Goal: Navigation & Orientation: Understand site structure

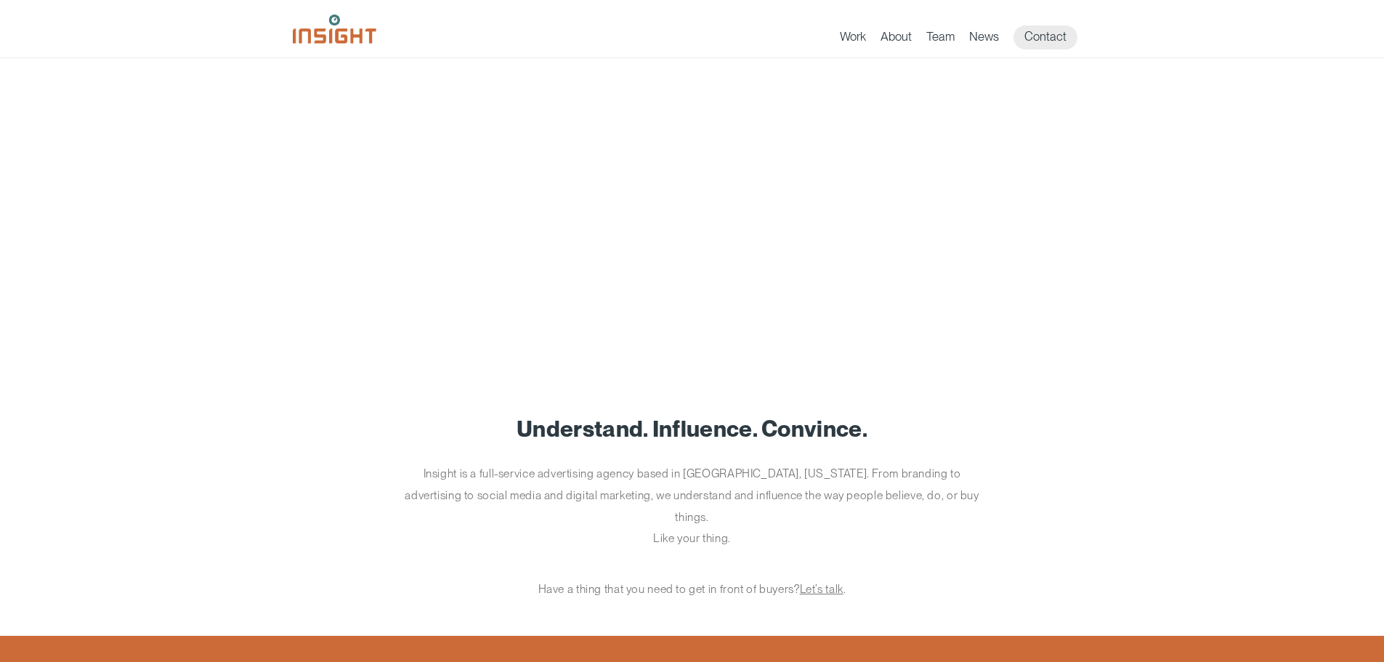
scroll to position [186, 0]
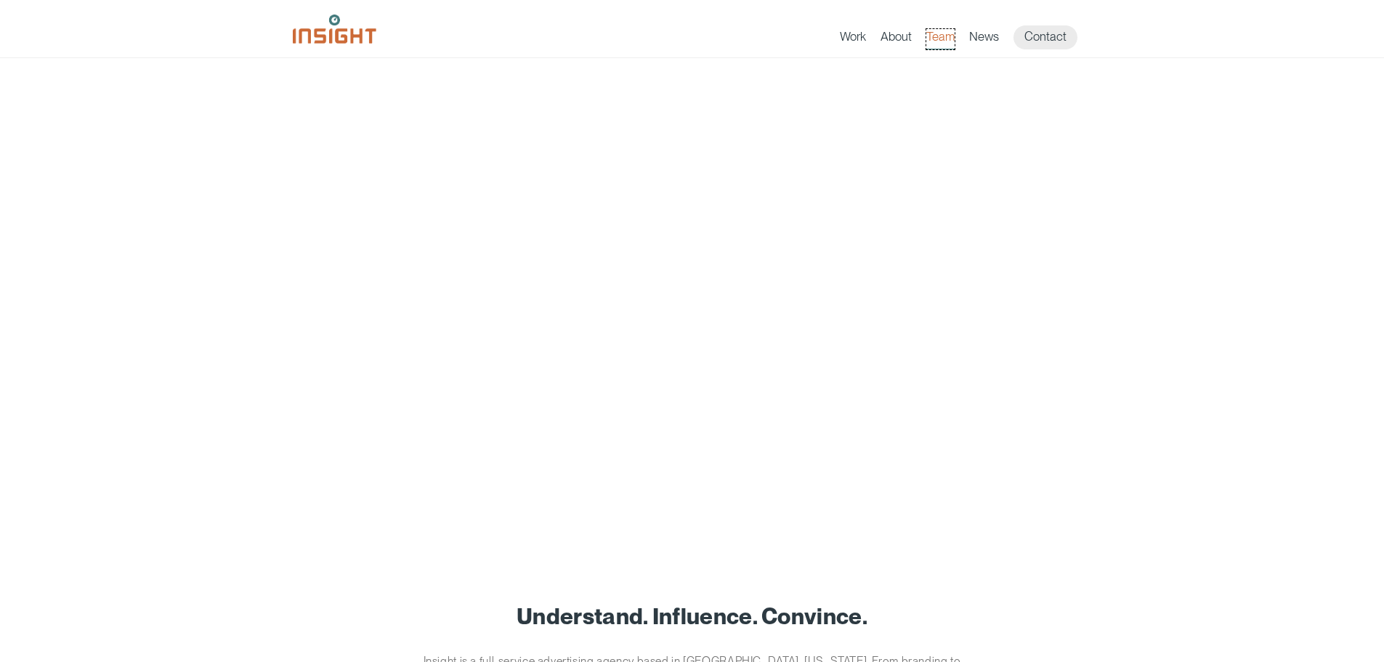
click at [935, 39] on link "Team" at bounding box center [940, 39] width 28 height 20
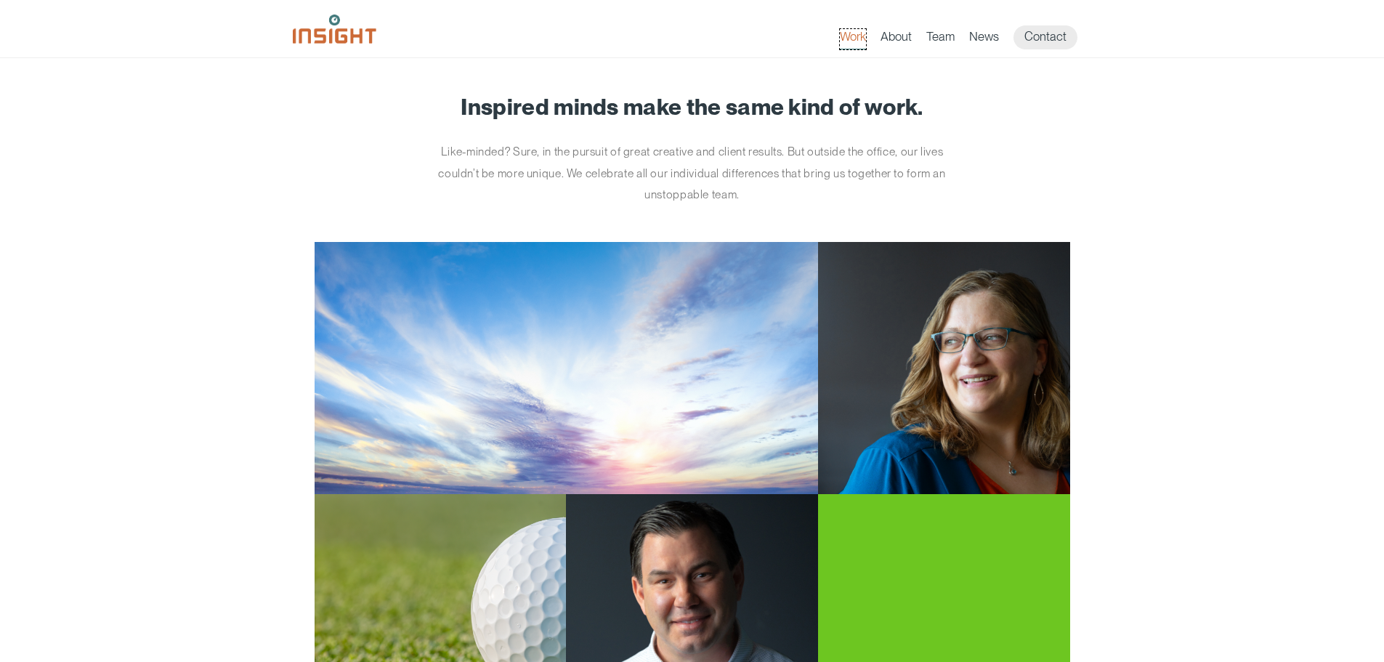
click at [858, 32] on link "Work" at bounding box center [853, 39] width 26 height 20
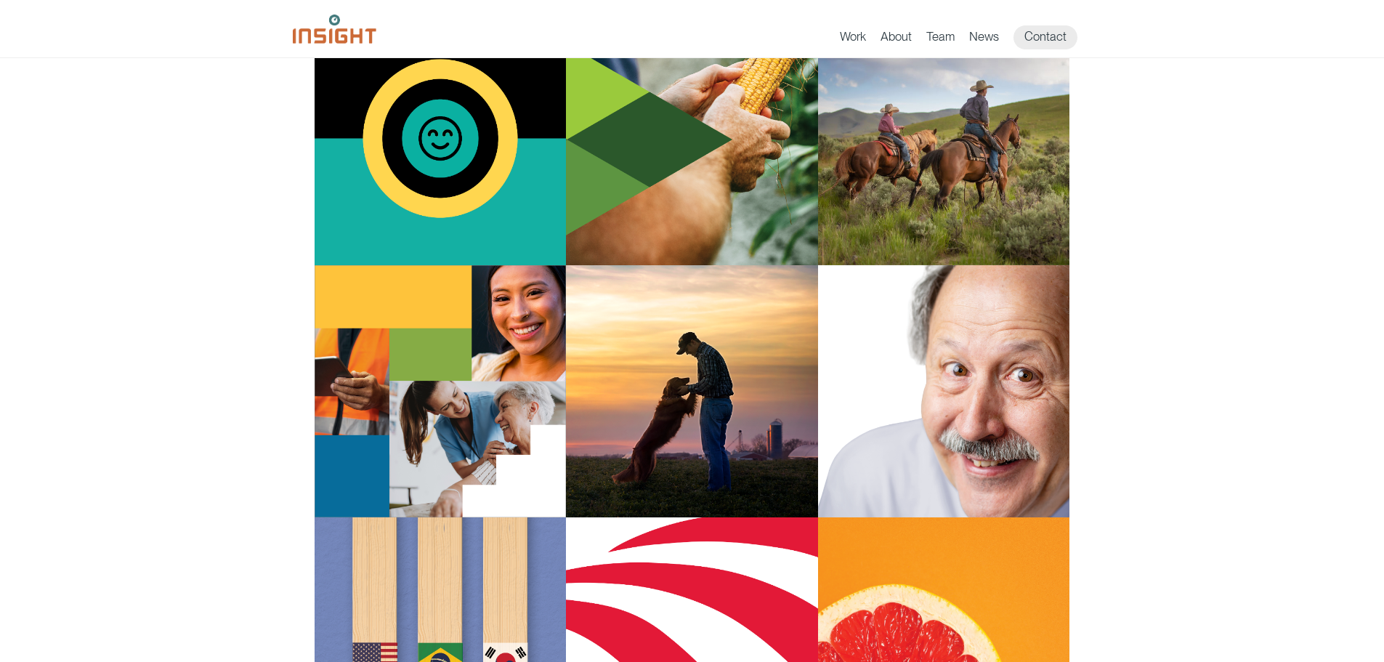
scroll to position [1089, 0]
